Goal: Transaction & Acquisition: Purchase product/service

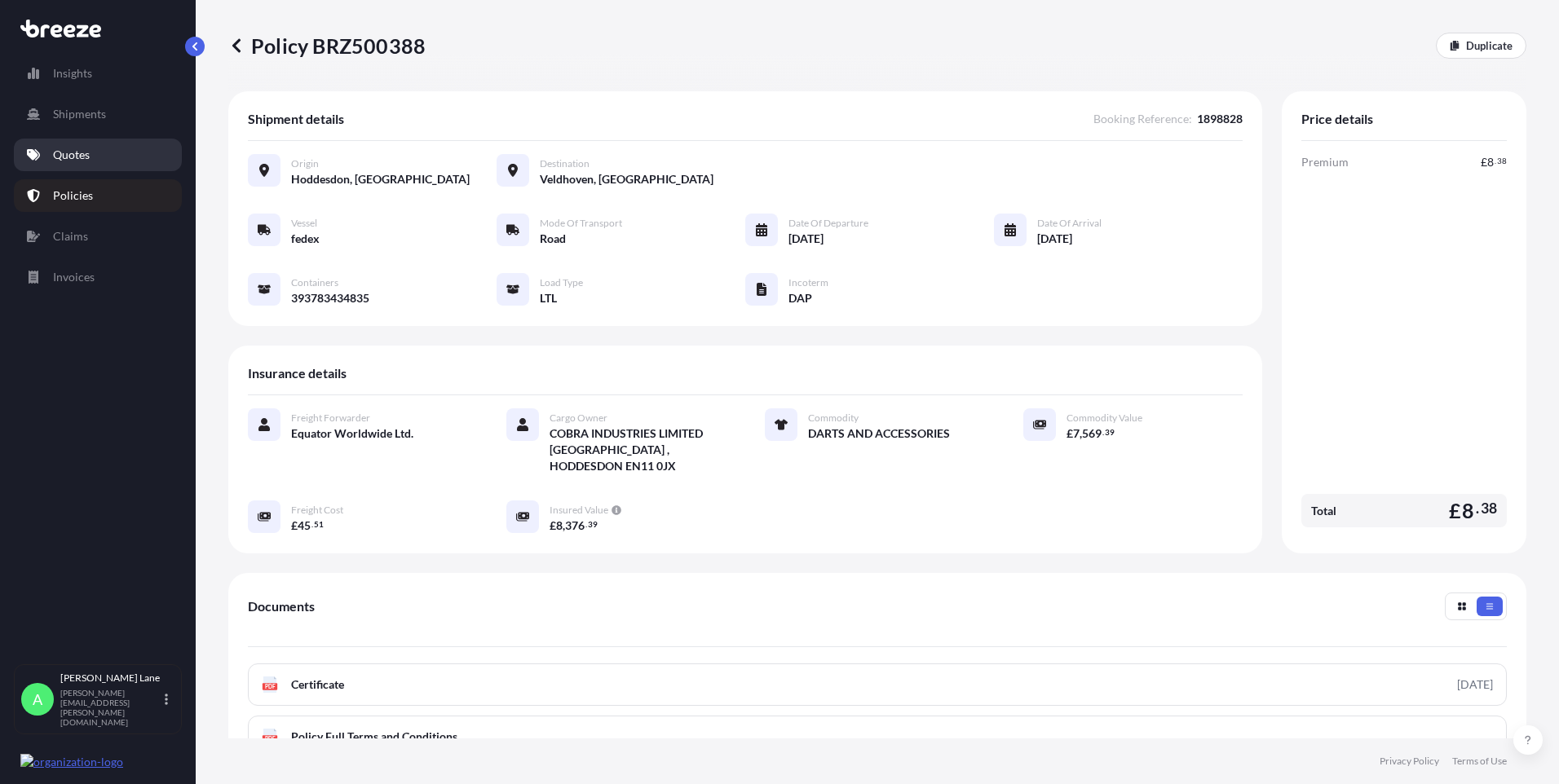
click at [95, 150] on link "Quotes" at bounding box center [98, 154] width 168 height 32
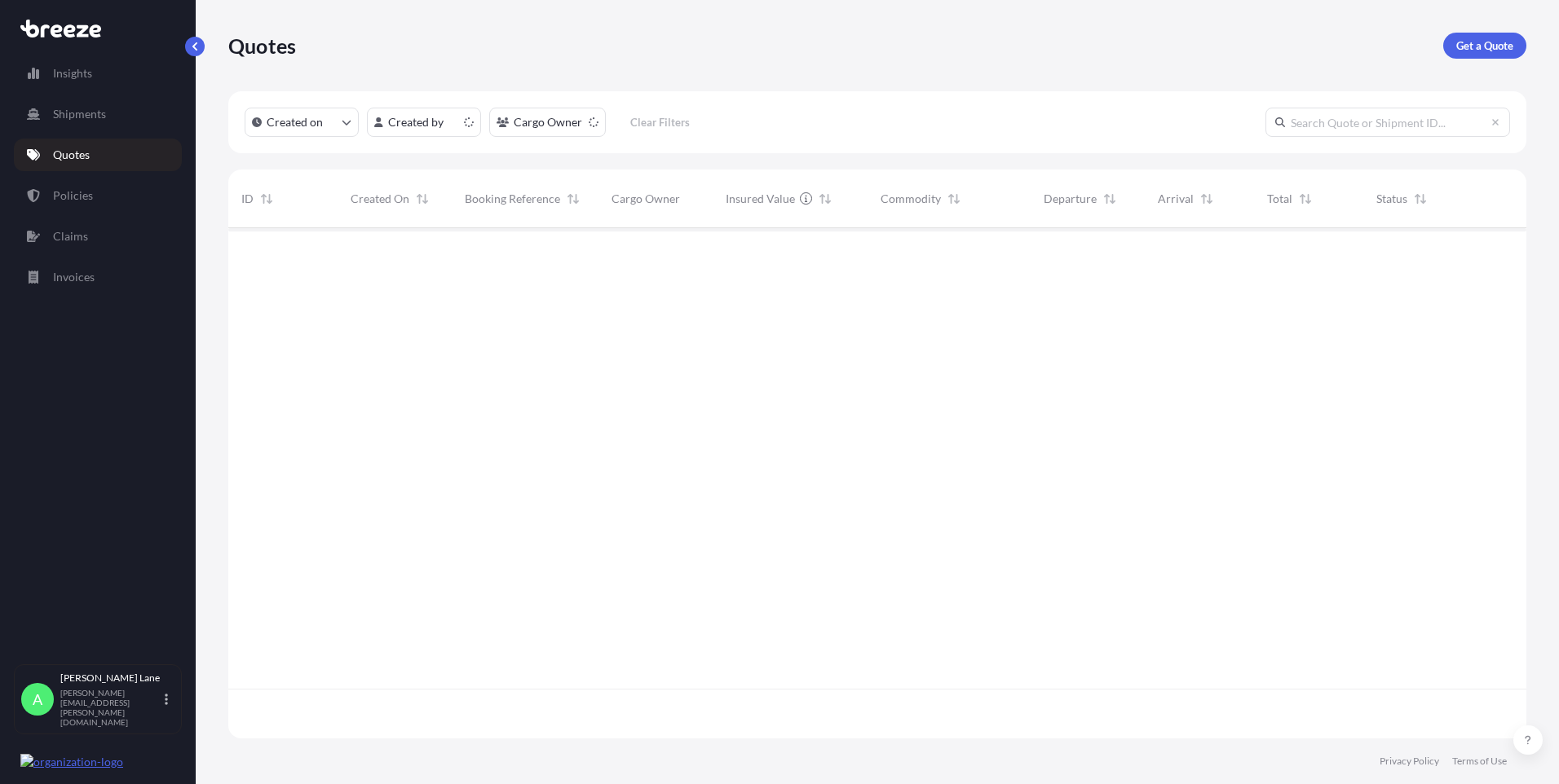
scroll to position [507, 1286]
click at [1470, 45] on p "Get a Quote" at bounding box center [1484, 46] width 57 height 17
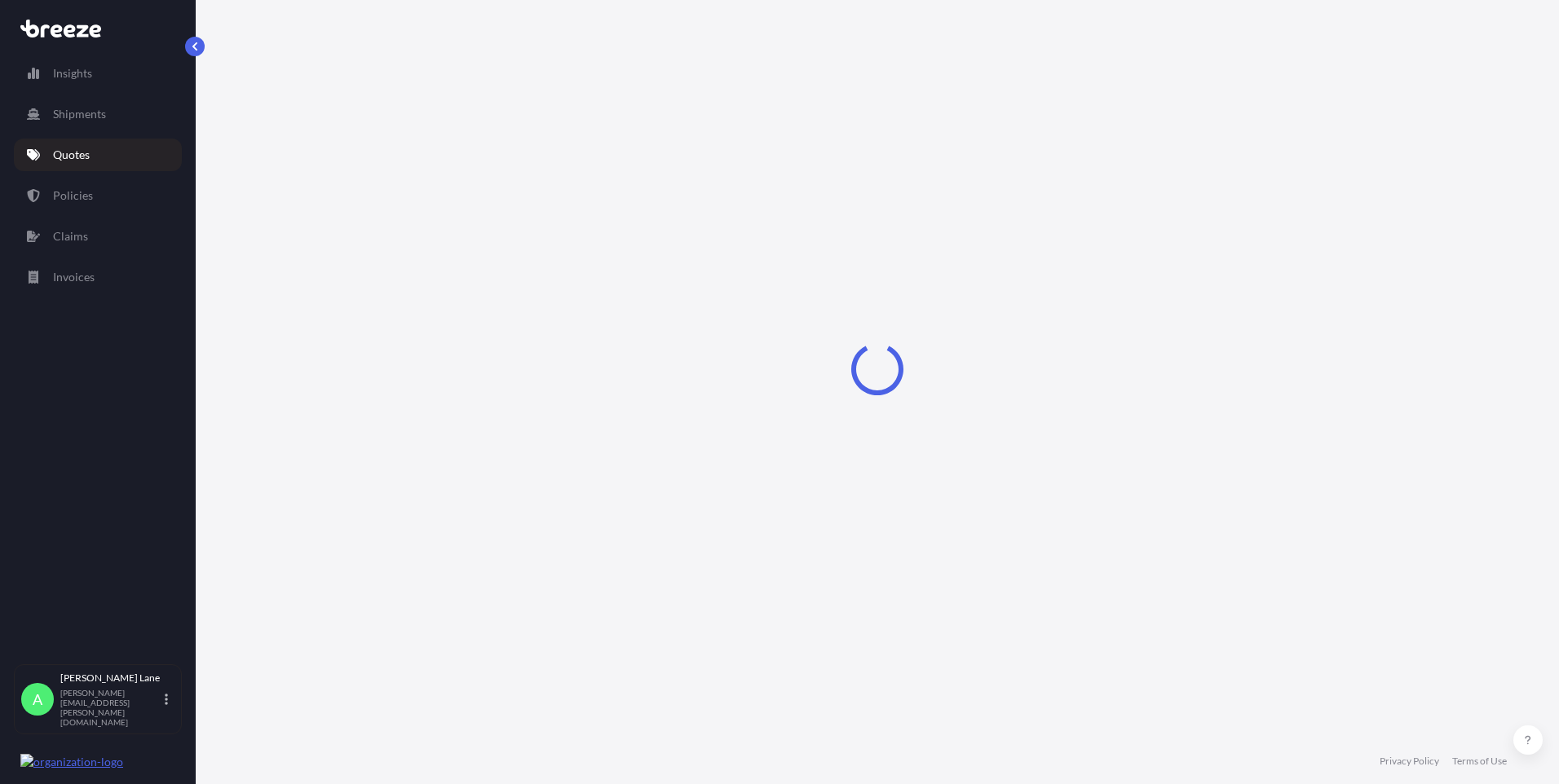
select select "Road"
select select "1"
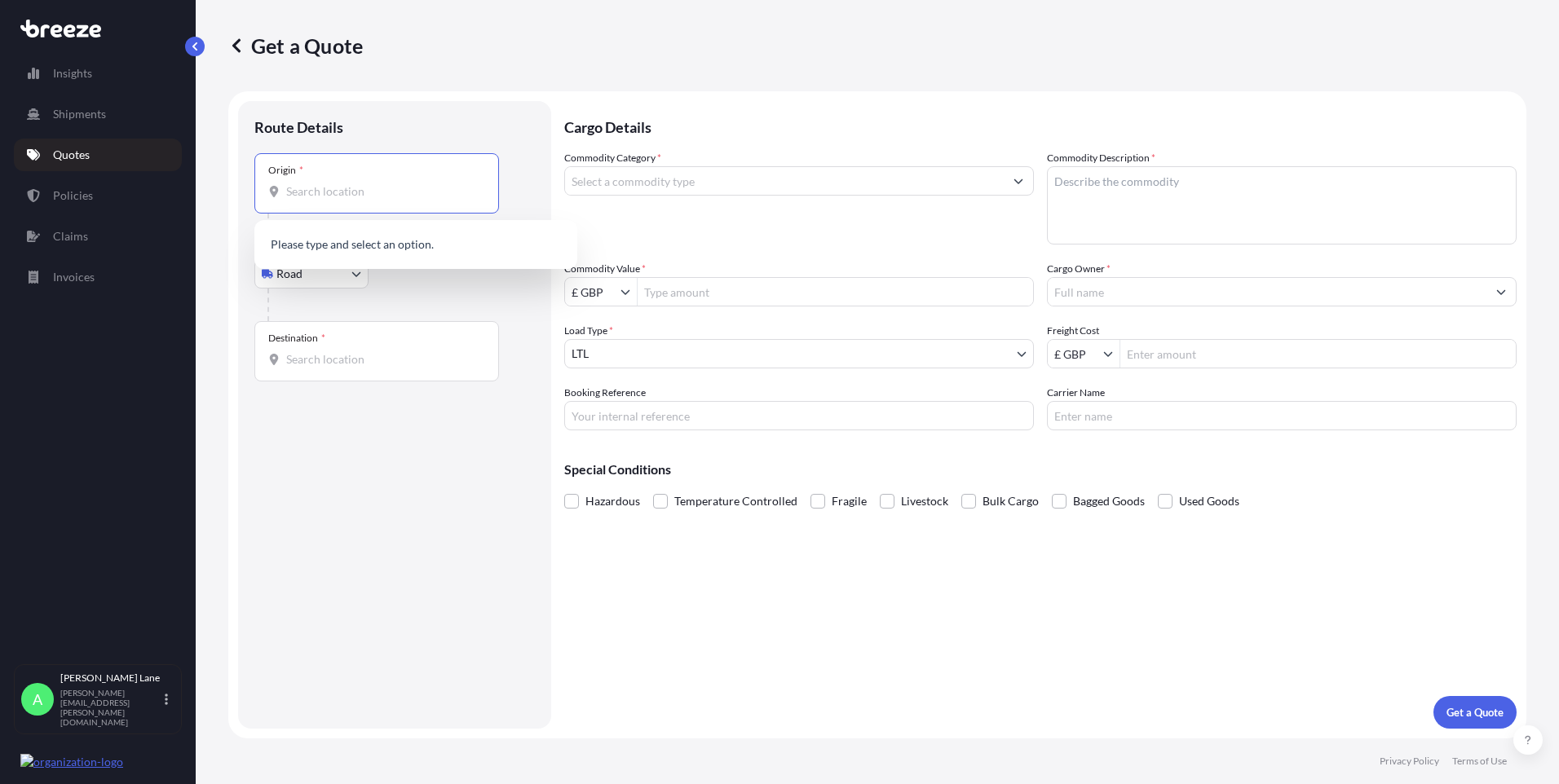
click at [361, 193] on input "Origin *" at bounding box center [382, 192] width 193 height 17
paste input "LE67 4GA"
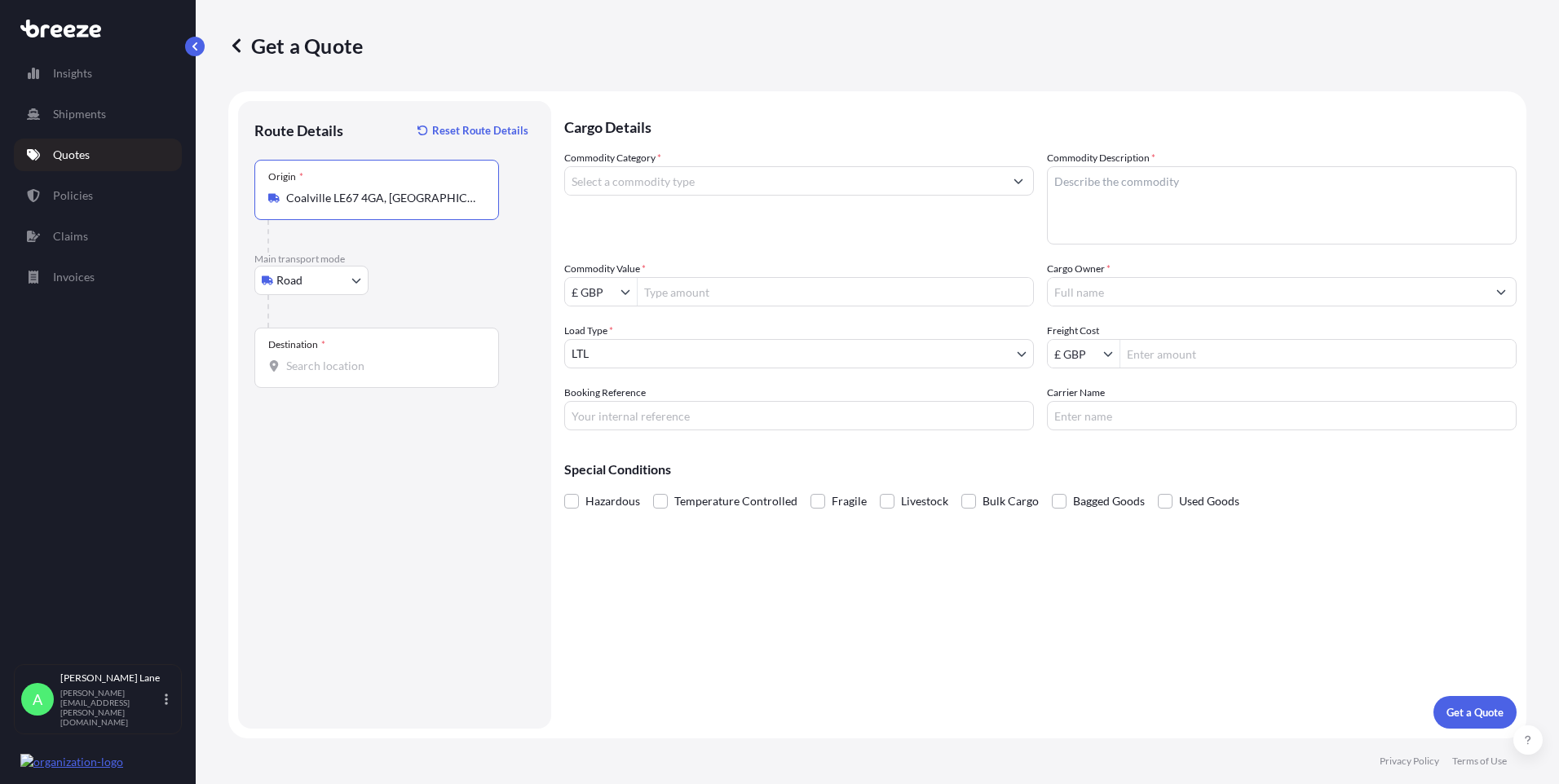
type input "Coalville LE67 4GA, [GEOGRAPHIC_DATA]"
click at [380, 369] on input "Destination *" at bounding box center [382, 366] width 193 height 17
paste input "[GEOGRAPHIC_DATA]"
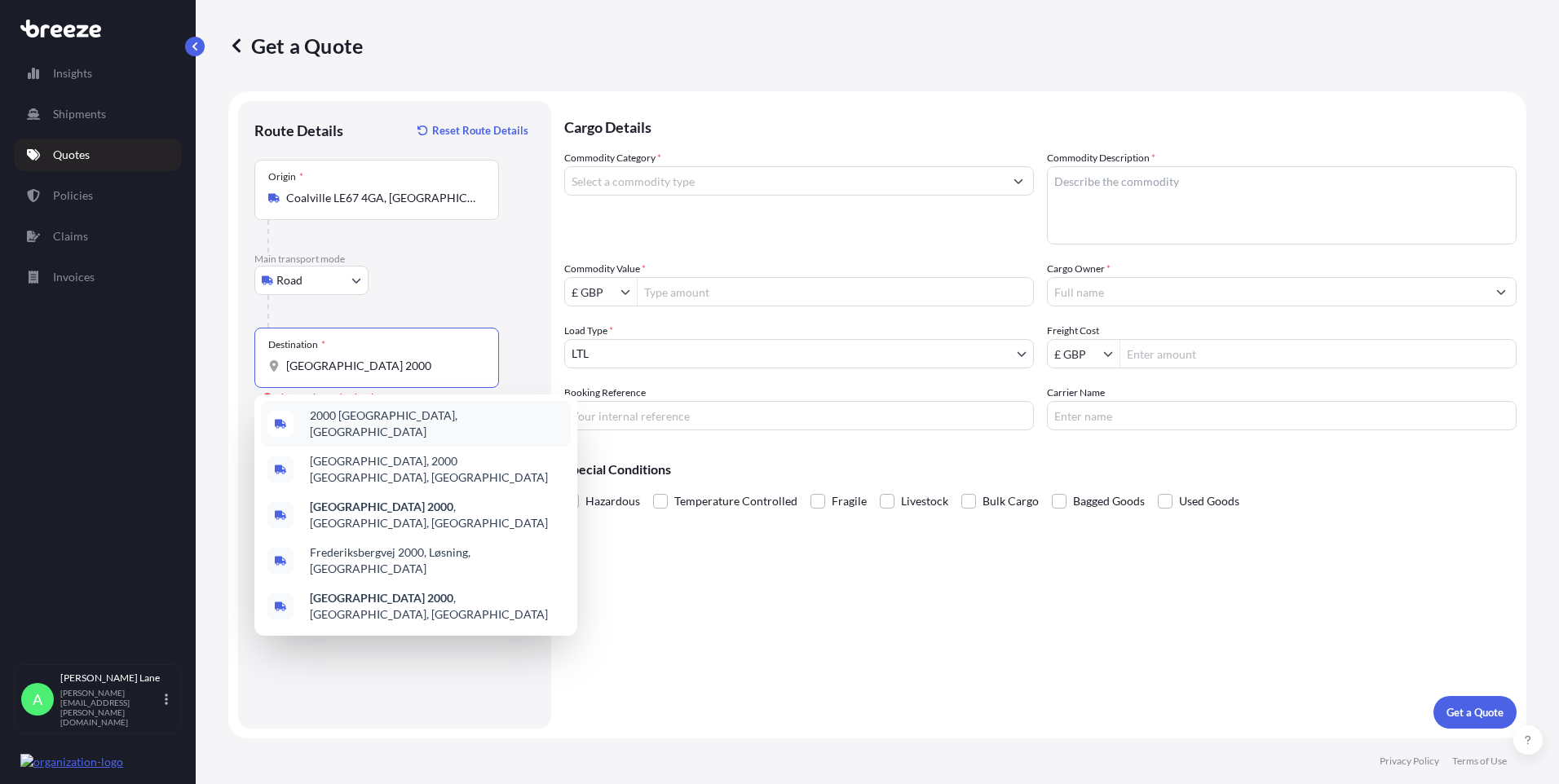
click at [384, 430] on div "2000 [GEOGRAPHIC_DATA], [GEOGRAPHIC_DATA]" at bounding box center [416, 423] width 310 height 45
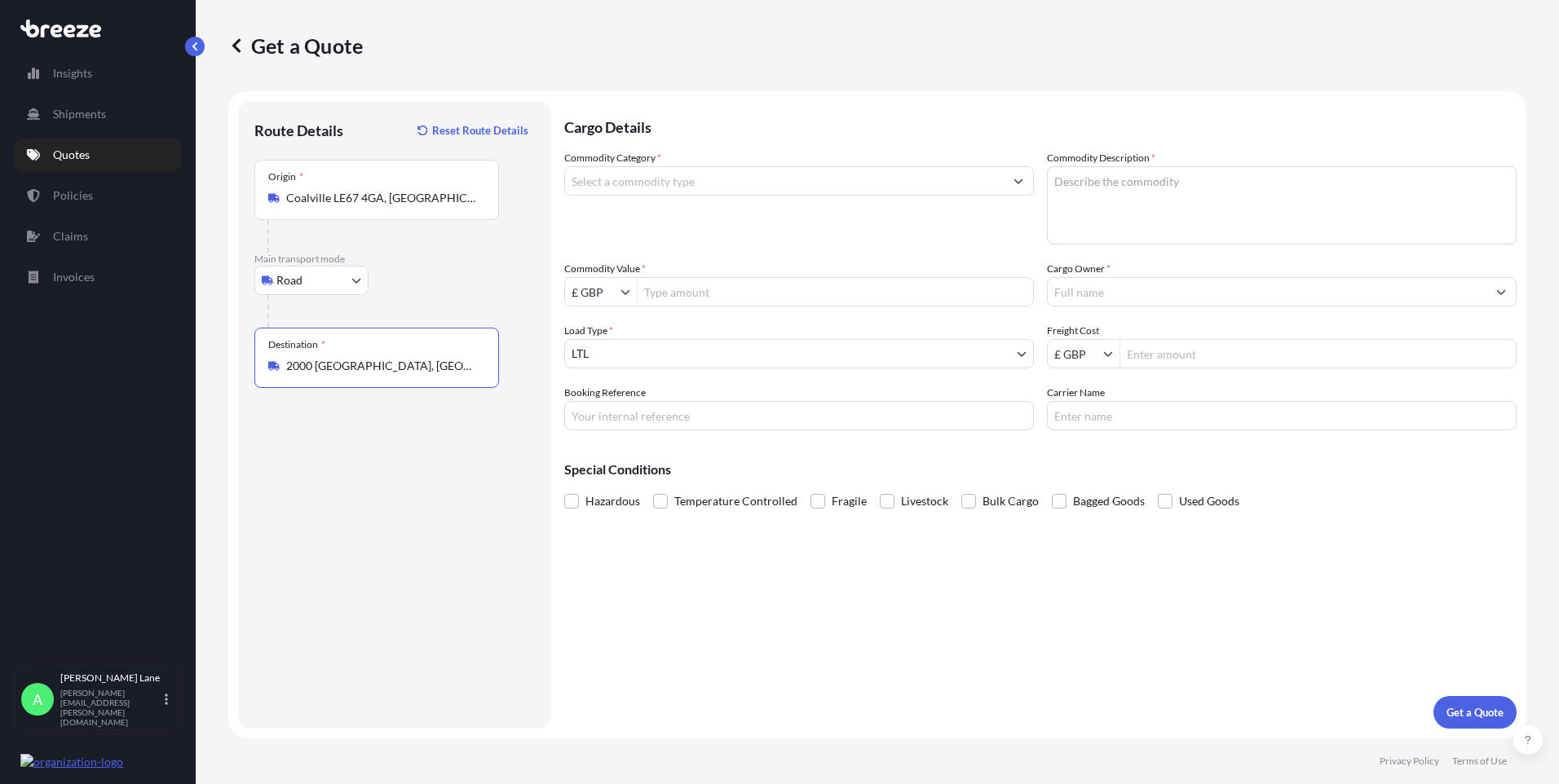
type input "2000 [GEOGRAPHIC_DATA], [GEOGRAPHIC_DATA]"
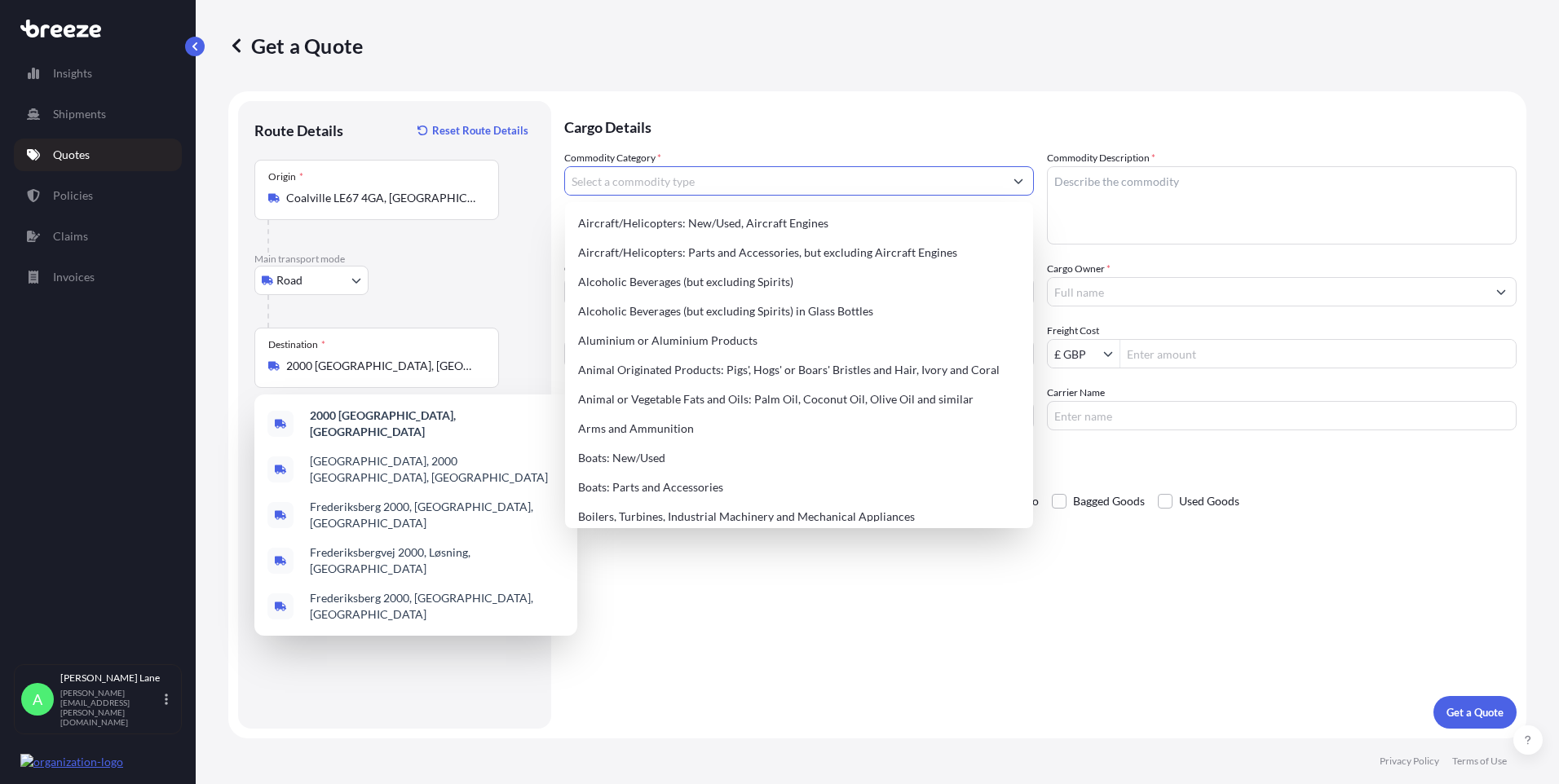
click at [682, 187] on input "Commodity Category *" at bounding box center [783, 181] width 438 height 30
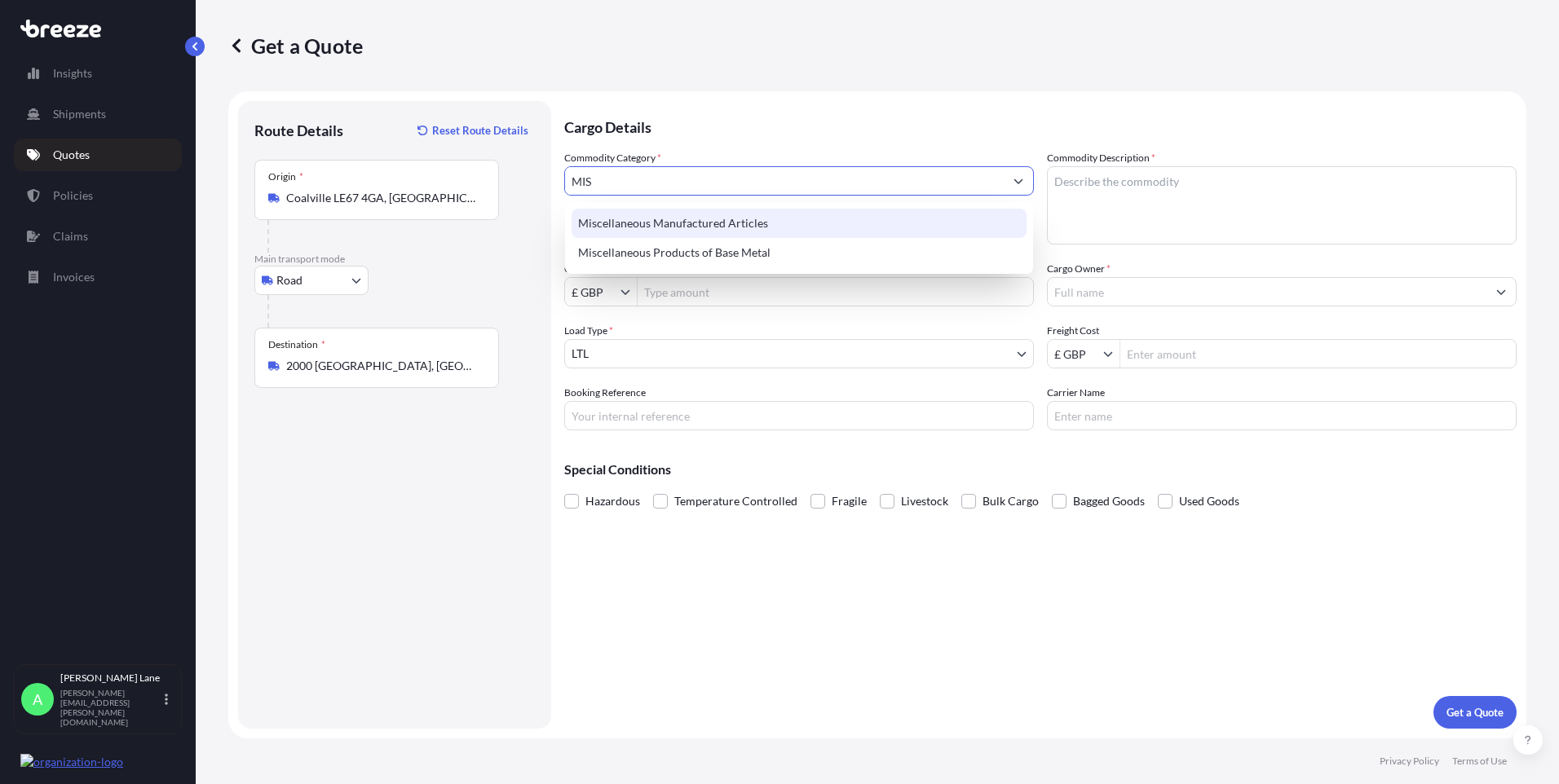
click at [679, 218] on div "Miscellaneous Manufactured Articles" at bounding box center [798, 223] width 455 height 30
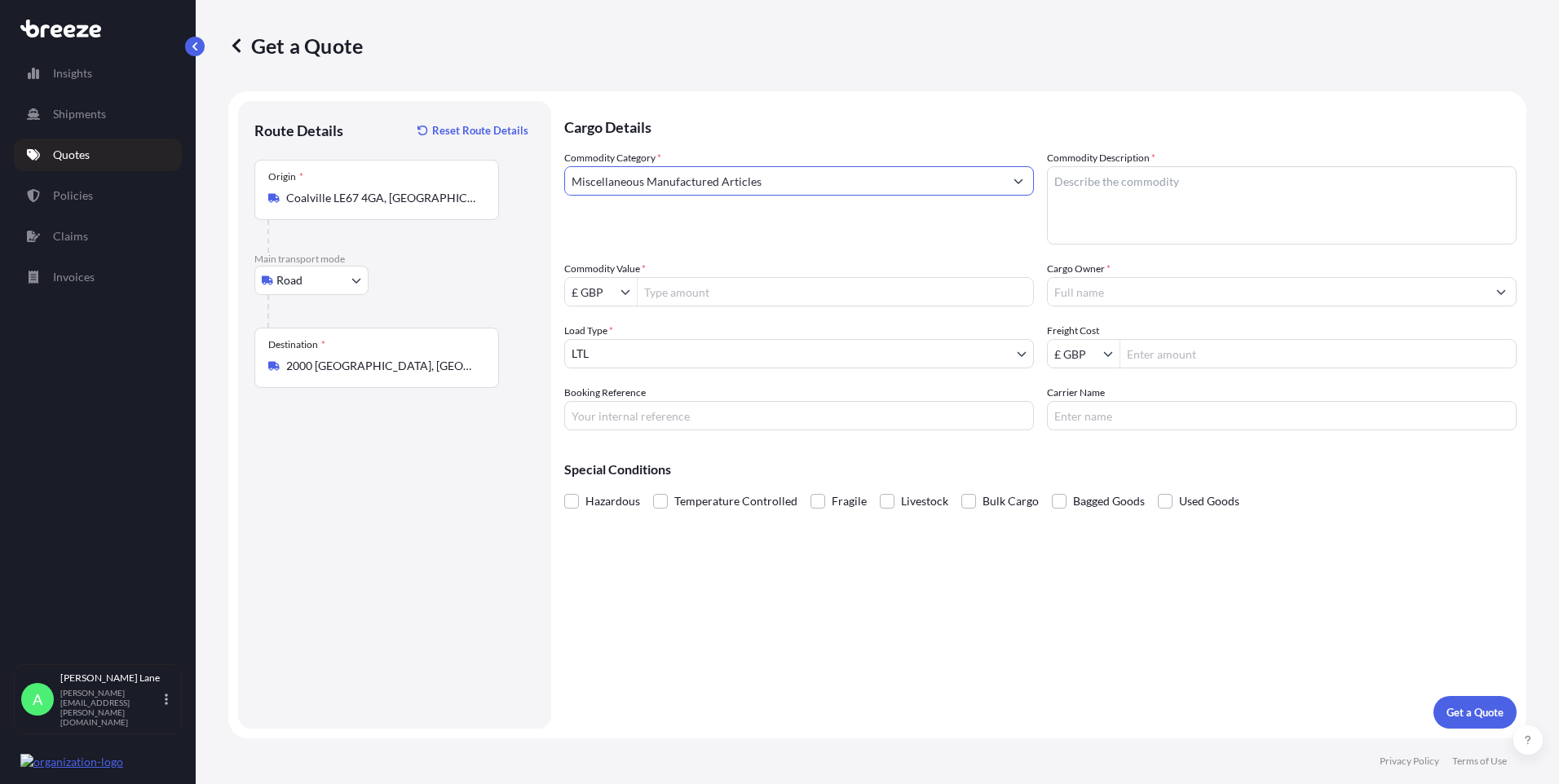
type input "Miscellaneous Manufactured Articles"
click at [679, 292] on input "Commodity Value *" at bounding box center [835, 291] width 396 height 30
type input "1,000"
click at [648, 413] on input "Booking Reference" at bounding box center [799, 416] width 470 height 30
paste input "1898855"
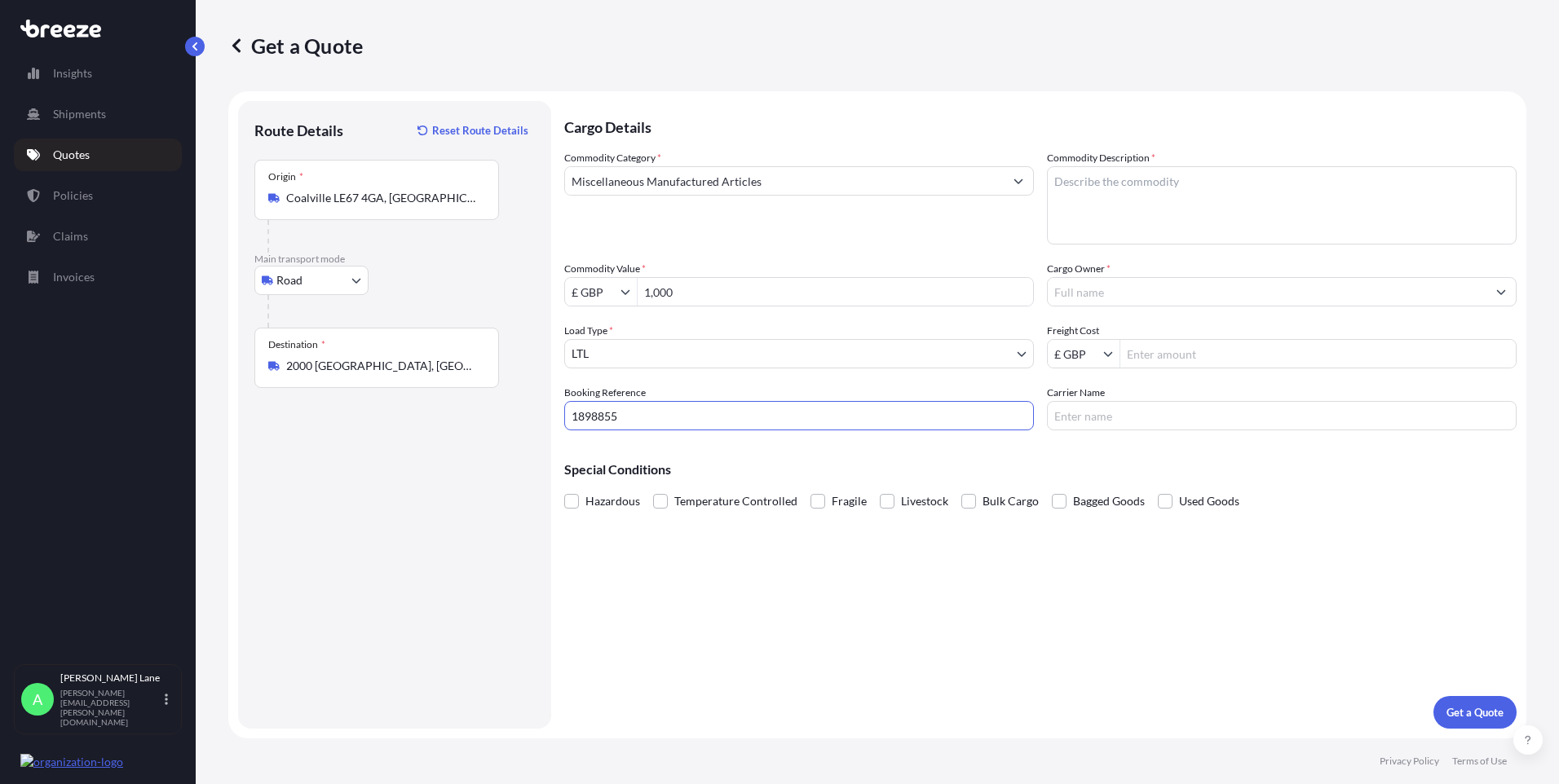
type input "1898855"
paste textarea "DB25 TO [DEMOGRAPHIC_DATA]/[DEMOGRAPHIC_DATA] XLR AUDIO LOOM 1.3M"
type textarea "DB25 TO [DEMOGRAPHIC_DATA]/[DEMOGRAPHIC_DATA] XLR AUDIO LOOM 1.3M X 12"
click at [1153, 298] on input "Cargo Owner *" at bounding box center [1267, 291] width 438 height 30
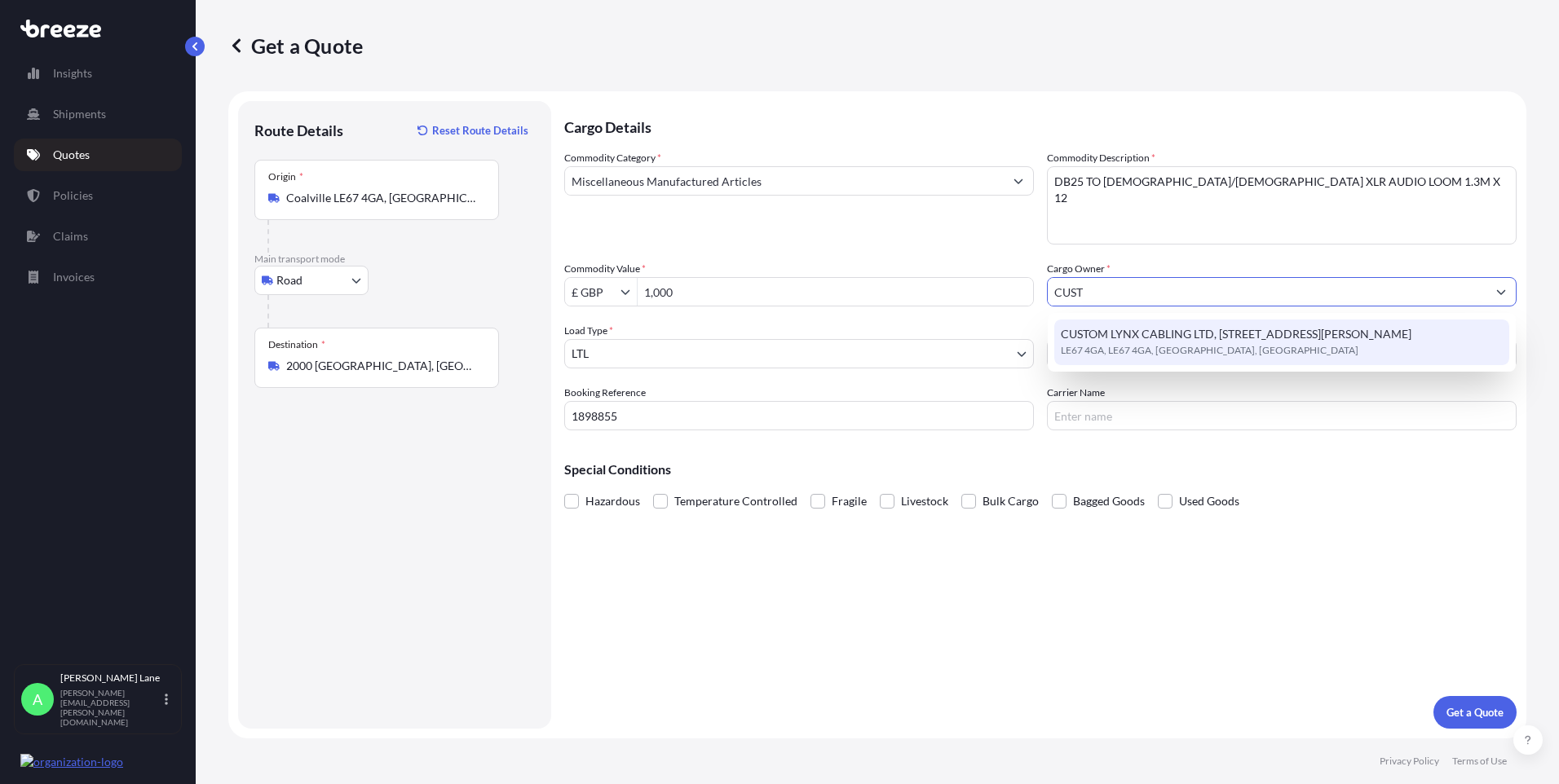
click at [1154, 339] on span "CUSTOM LYNX CABLING LTD, [STREET_ADDRESS][PERSON_NAME]" at bounding box center [1236, 334] width 351 height 17
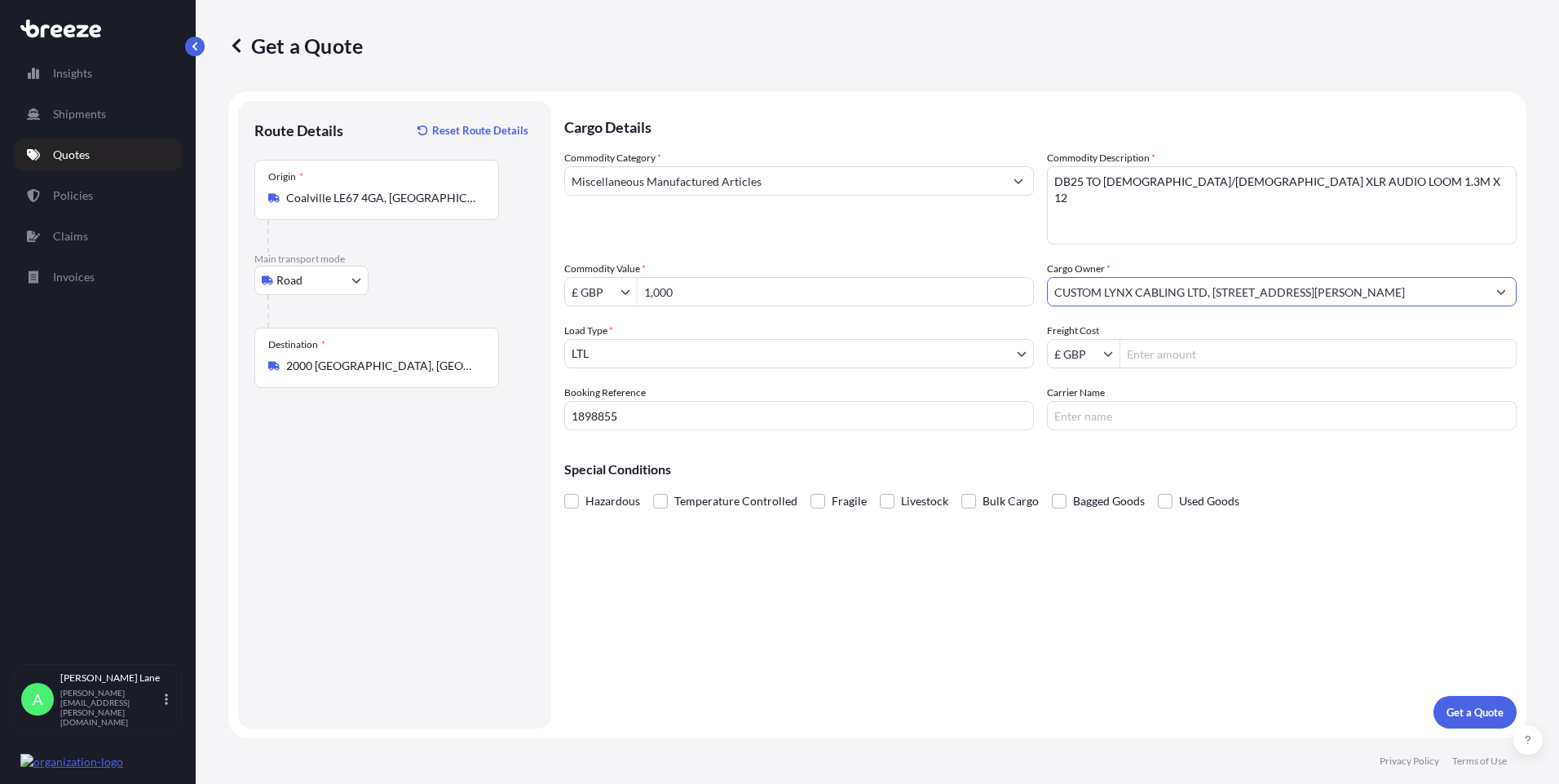
type input "CUSTOM LYNX CABLING LTD, [STREET_ADDRESS][PERSON_NAME]"
click at [1167, 348] on input "Freight Cost" at bounding box center [1317, 354] width 396 height 30
type input "40.14"
click at [1168, 421] on input "Carrier Name" at bounding box center [1281, 416] width 470 height 30
type input "FEDEX"
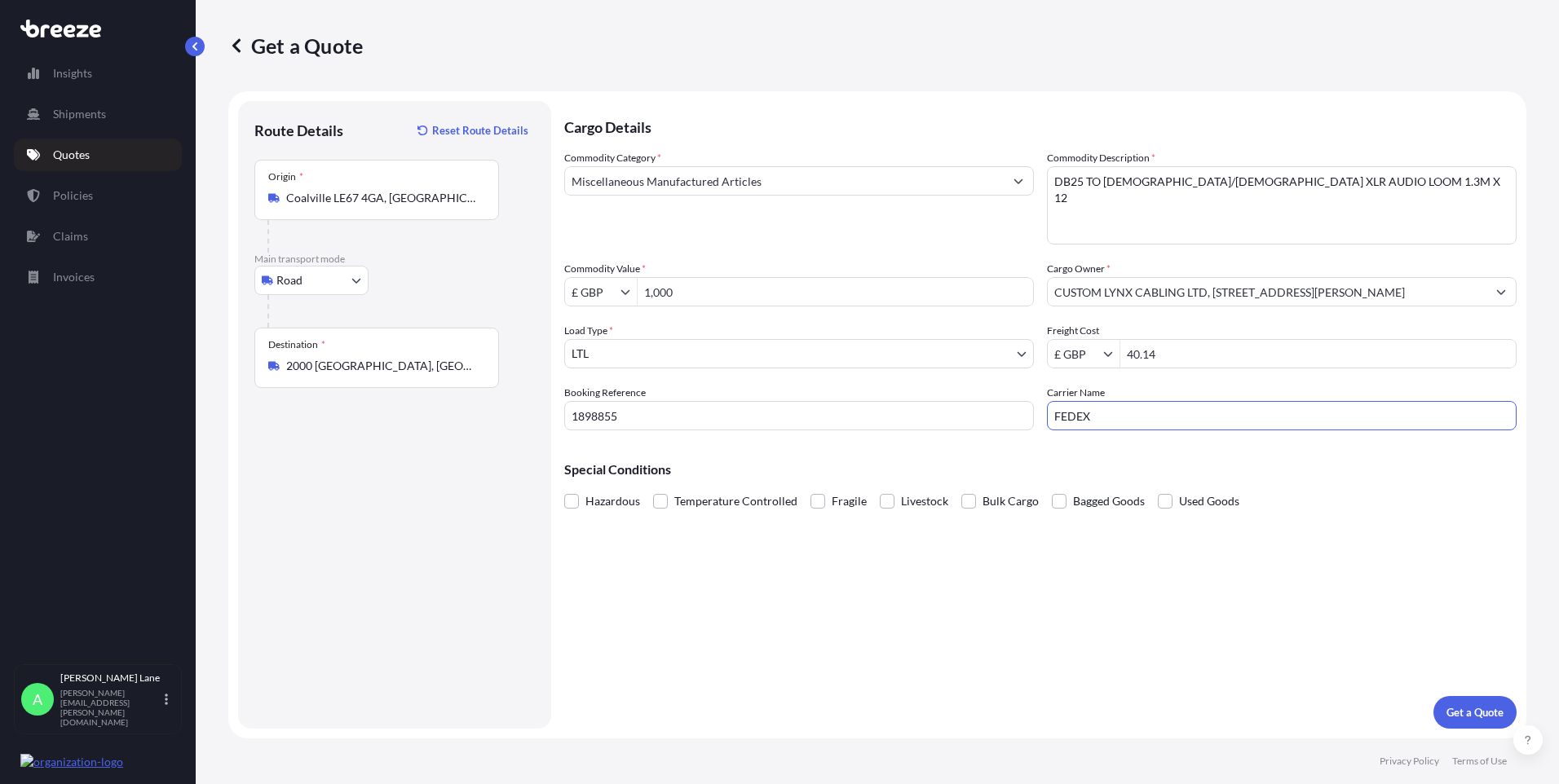
click at [977, 573] on div "Cargo Details Commodity Category * Miscellaneous Manufactured Articles Commodit…" at bounding box center [1041, 415] width 952 height 627
click at [1467, 715] on p "Get a Quote" at bounding box center [1475, 712] width 57 height 17
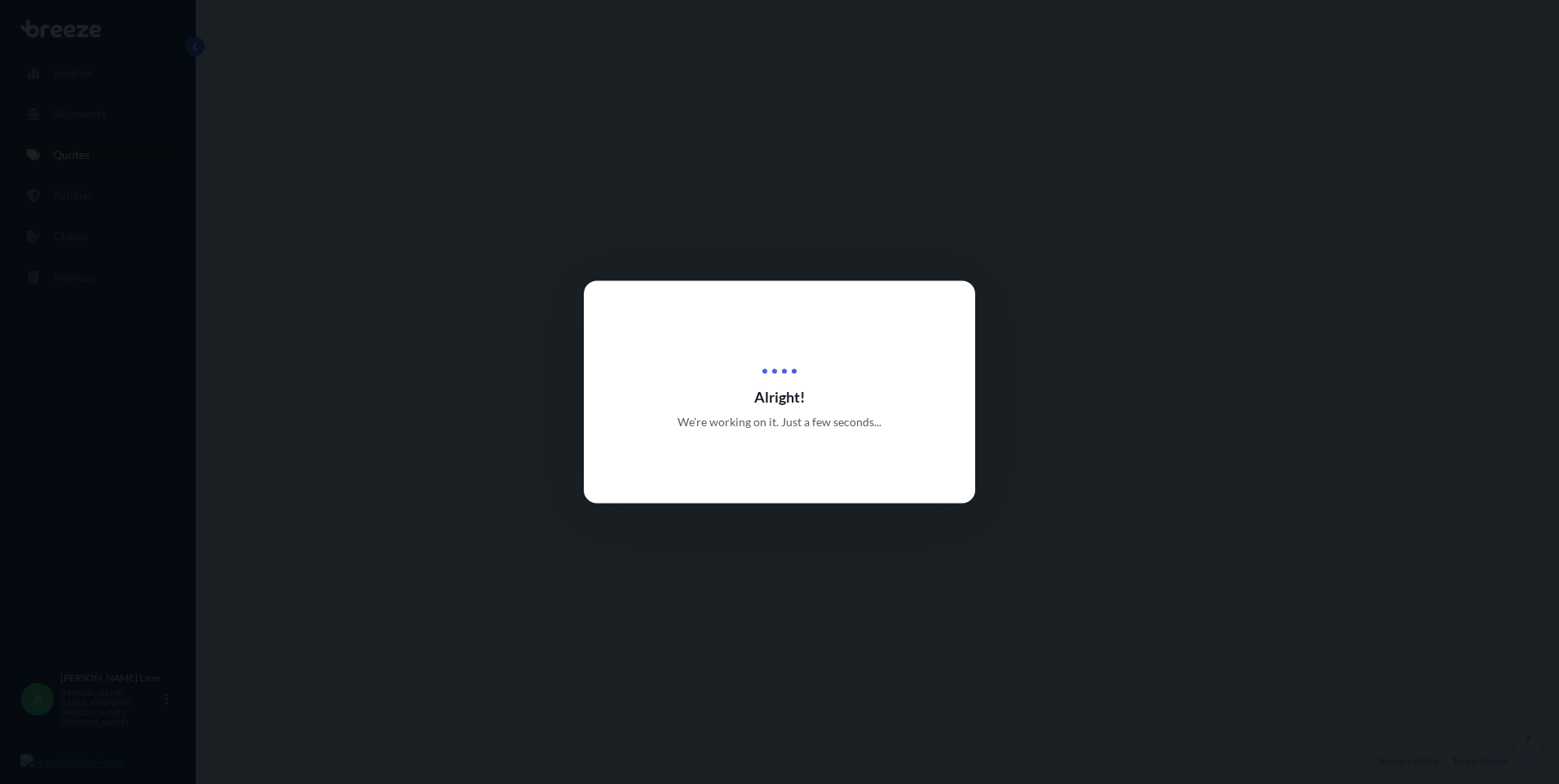
select select "Road"
select select "1"
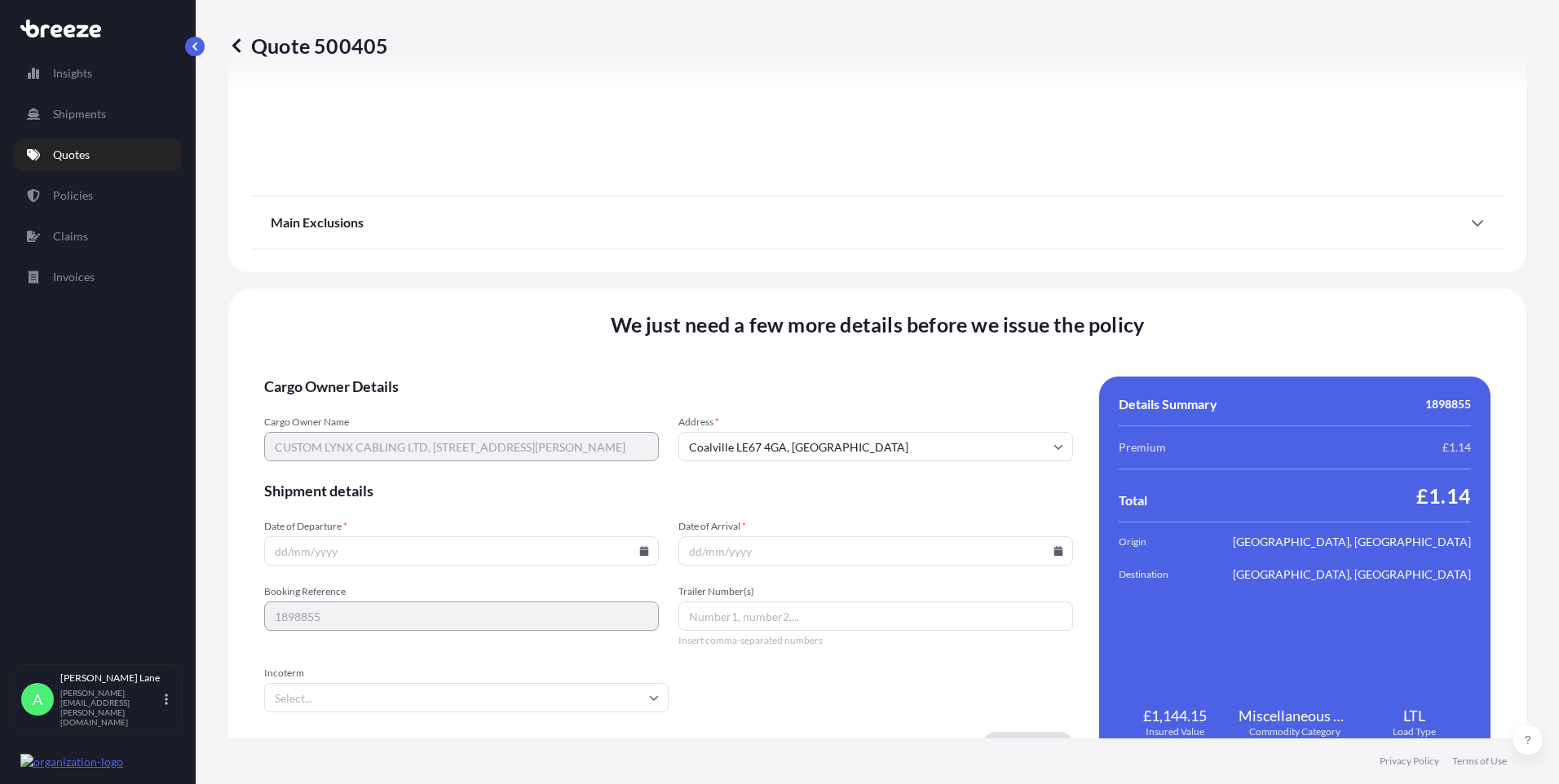
scroll to position [1803, 0]
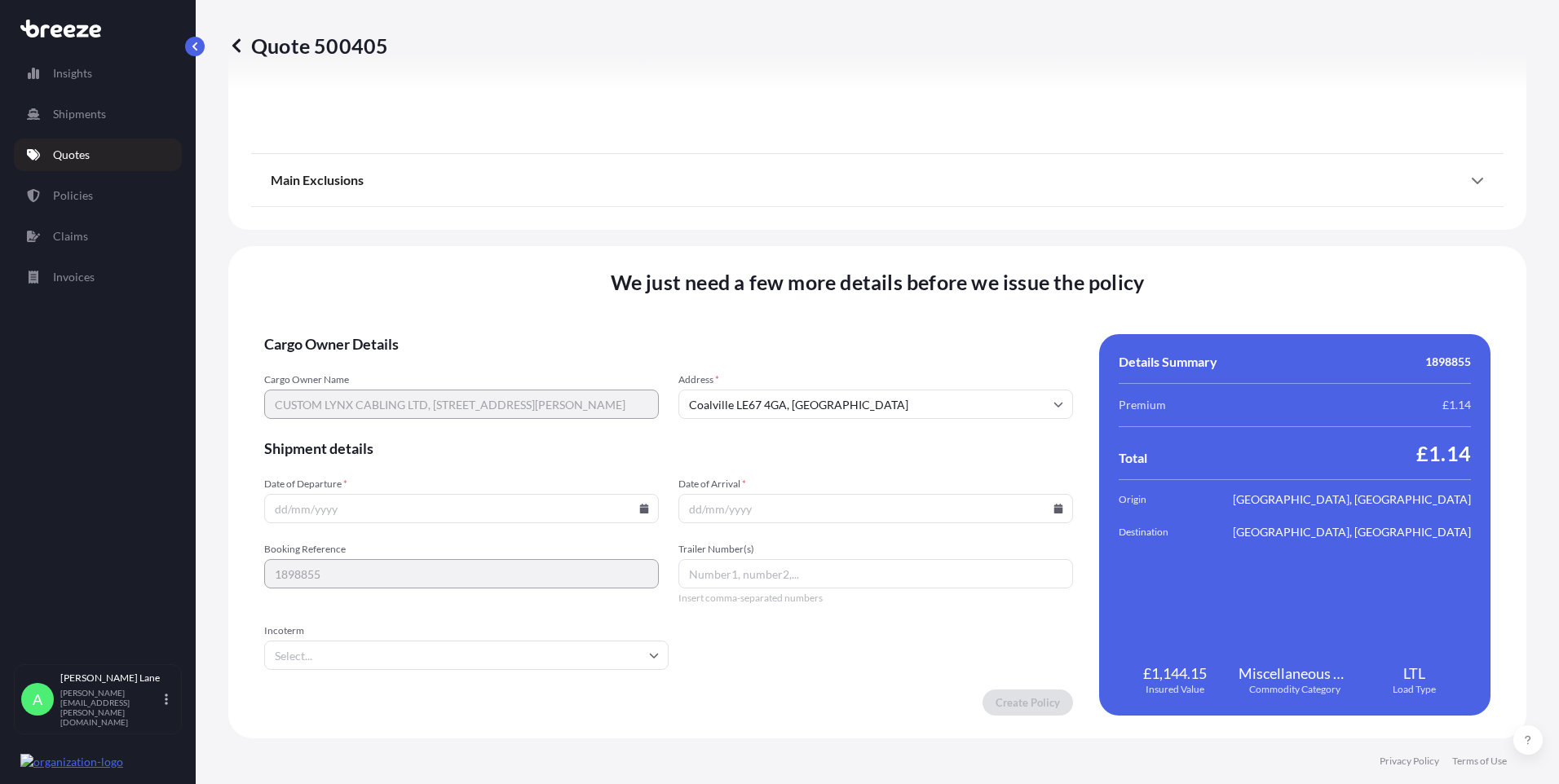
click at [640, 506] on icon at bounding box center [645, 508] width 9 height 10
click at [424, 298] on button "1" at bounding box center [422, 302] width 26 height 26
type input "[DATE]"
click at [322, 660] on input "Incoterm" at bounding box center [466, 656] width 404 height 30
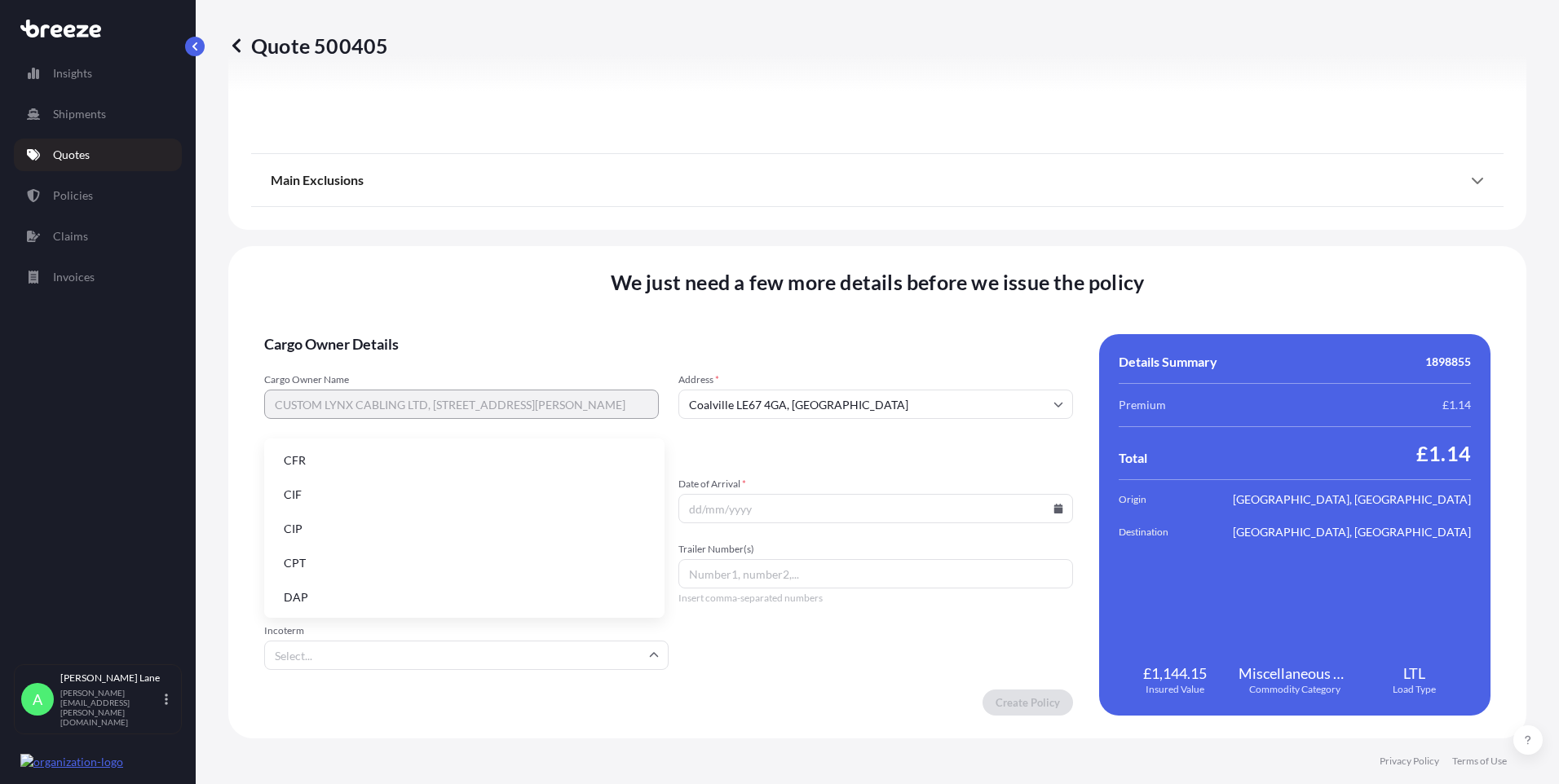
drag, startPoint x: 335, startPoint y: 600, endPoint x: 374, endPoint y: 592, distance: 39.8
click at [335, 599] on li "DAP" at bounding box center [464, 598] width 387 height 31
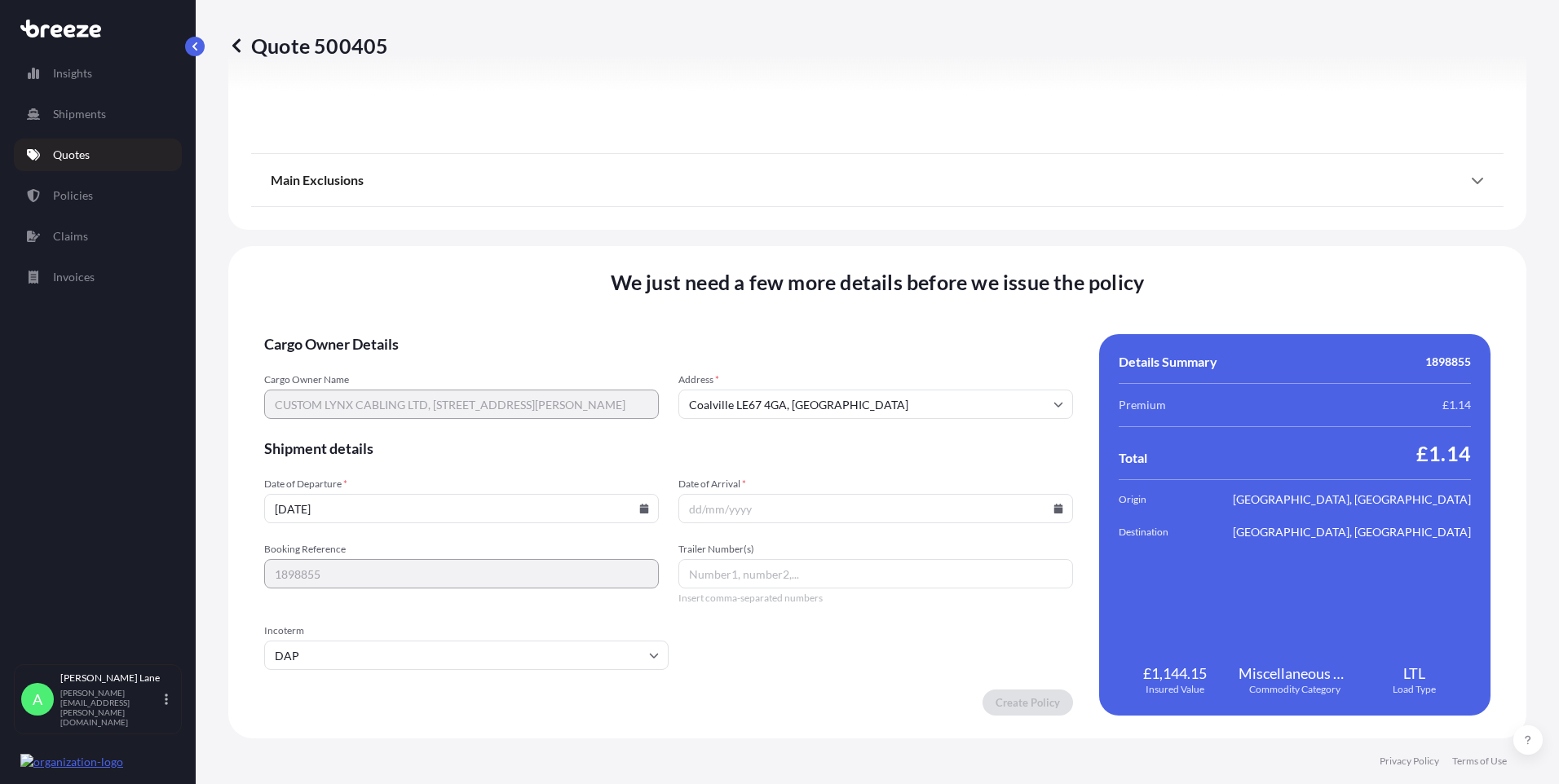
click at [1053, 507] on icon at bounding box center [1058, 508] width 10 height 10
click at [762, 336] on button "6" at bounding box center [756, 332] width 26 height 26
type input "[DATE]"
paste input "DB25 TO [DEMOGRAPHIC_DATA]/[DEMOGRAPHIC_DATA] XLR AUDIO LOOM 1.3M"
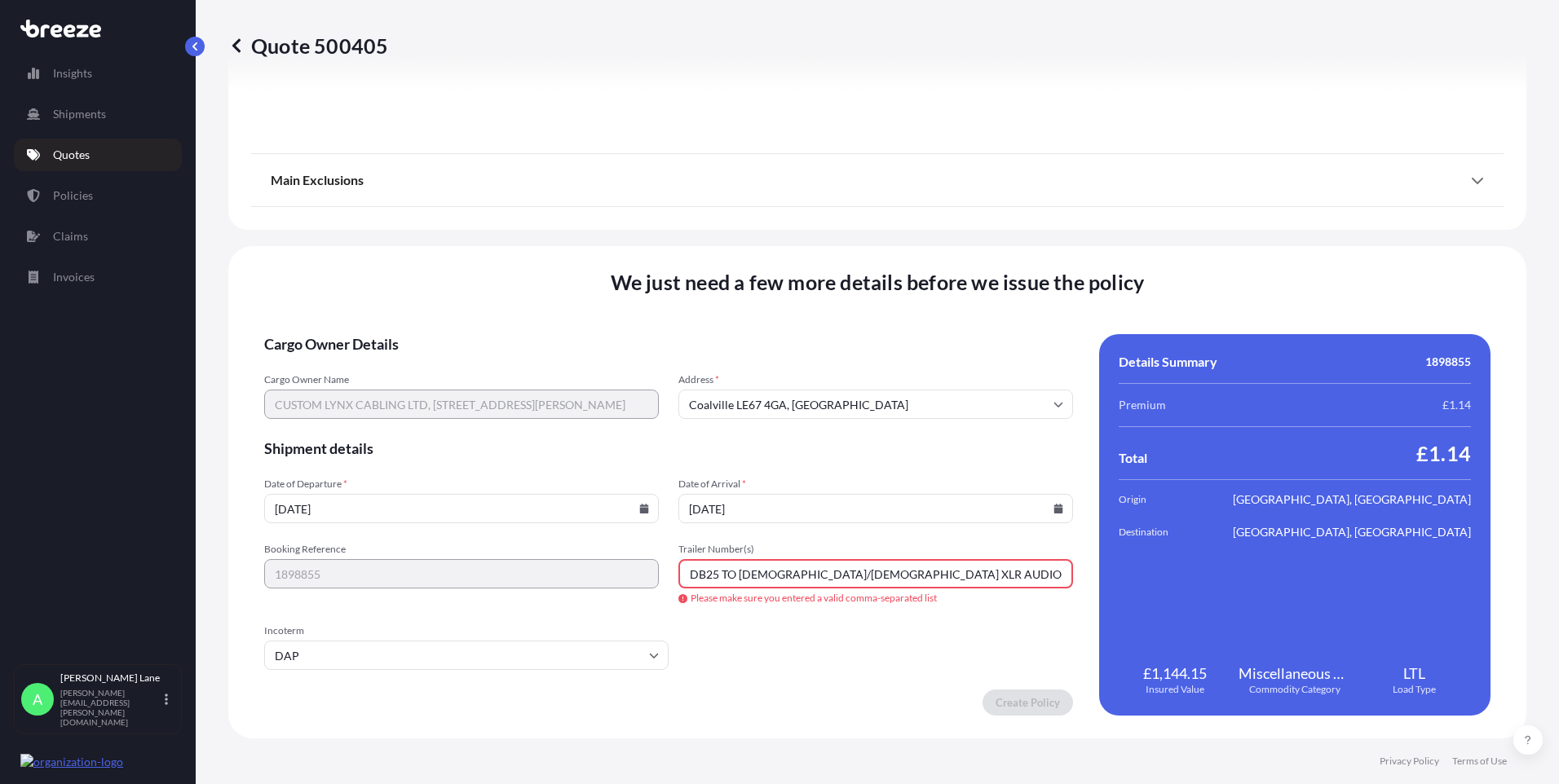
click at [637, 569] on div "Booking Reference 1898855 Trailer Number(s) DB25 TO [DEMOGRAPHIC_DATA]/[DEMOGRA…" at bounding box center [668, 574] width 809 height 62
paste input "393788354593"
type input "393788354593"
click at [943, 673] on form "Cargo Owner Details Cargo Owner Name CUSTOM LYNX CABLING LTD, [STREET_ADDRESS][…" at bounding box center [668, 525] width 809 height 382
